Goal: Check status

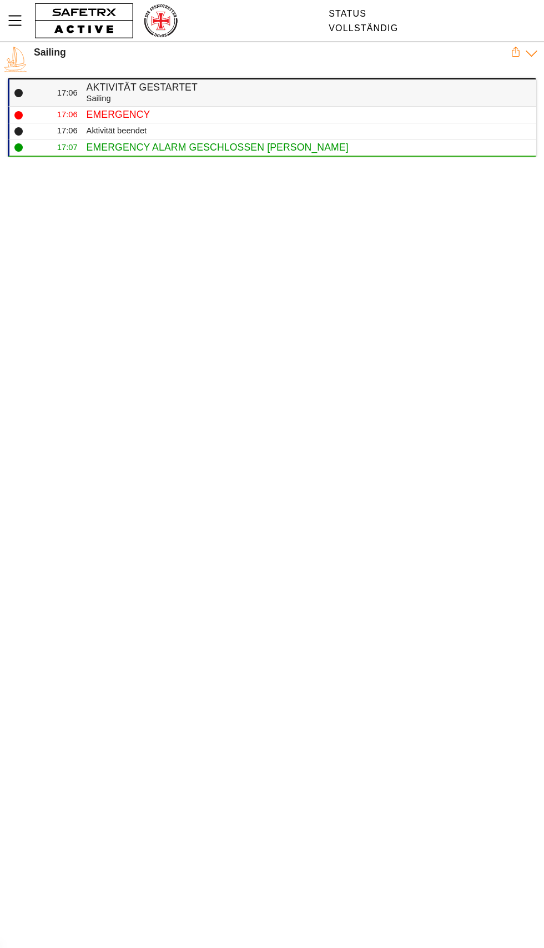
click at [163, 87] on h4 "Aktivität gestartet" at bounding box center [307, 88] width 441 height 12
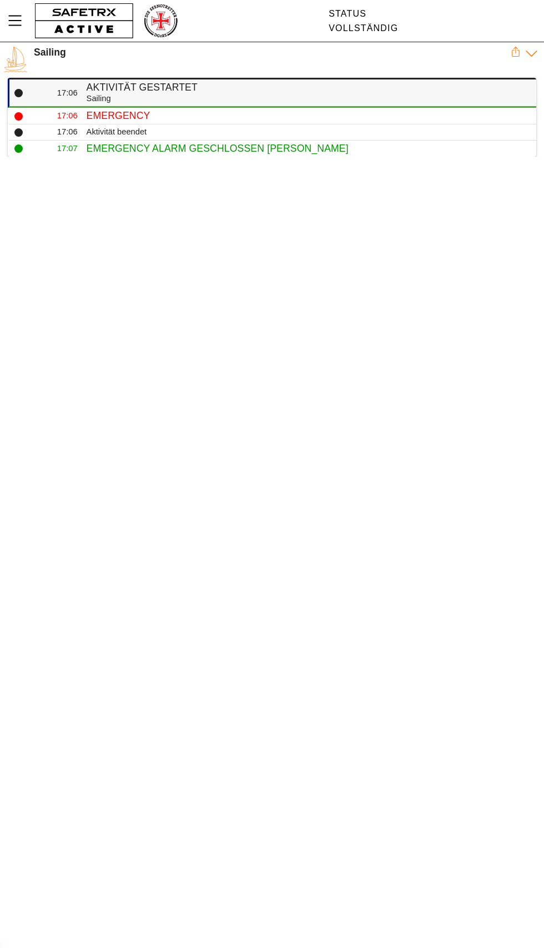
click at [191, 95] on div "Sailing" at bounding box center [307, 98] width 441 height 11
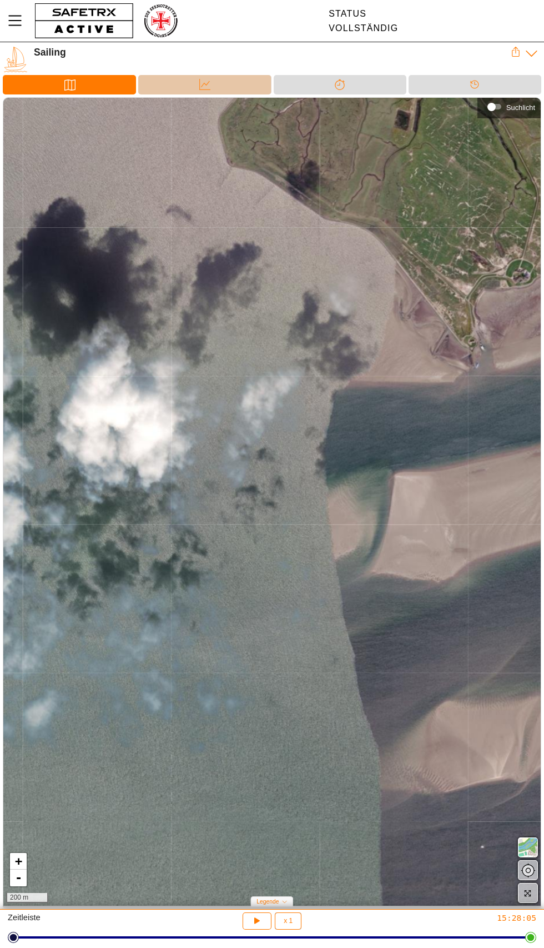
click at [204, 84] on icon at bounding box center [204, 84] width 11 height 11
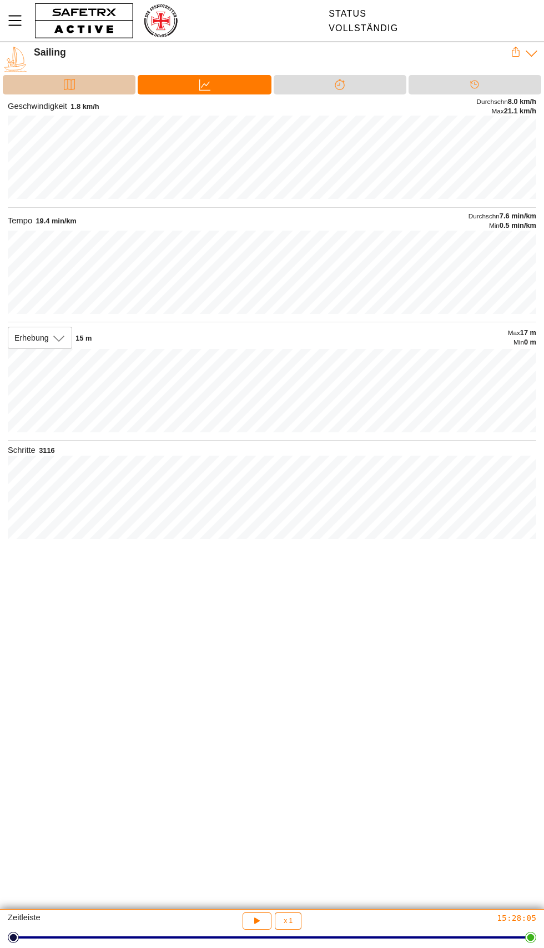
click at [92, 78] on div "Karte" at bounding box center [69, 84] width 133 height 19
